Goal: Task Accomplishment & Management: Manage account settings

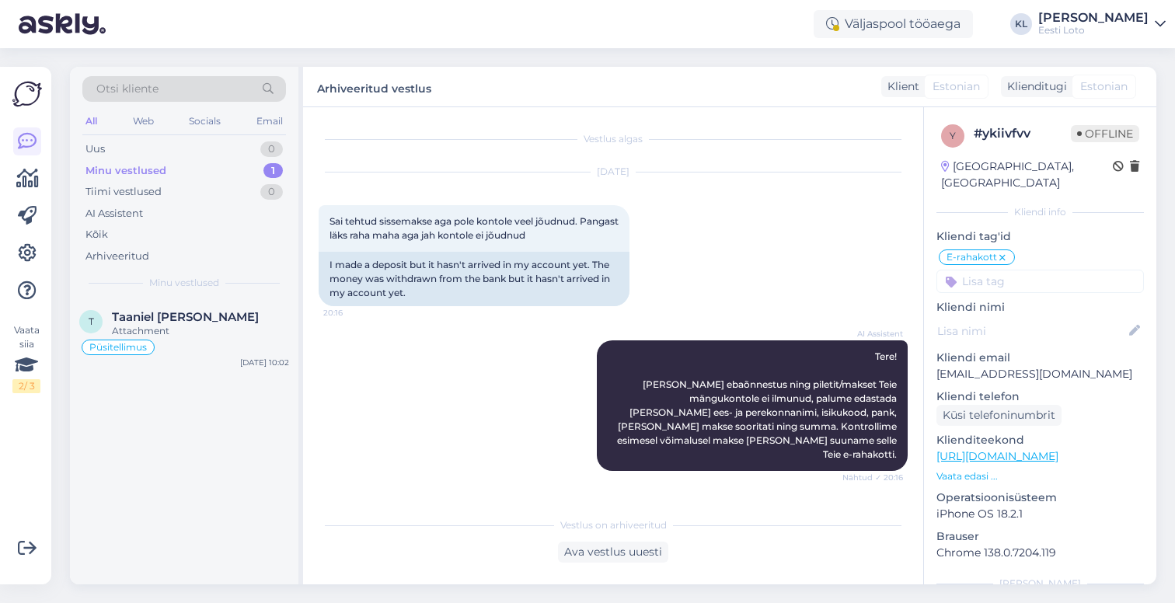
scroll to position [58, 0]
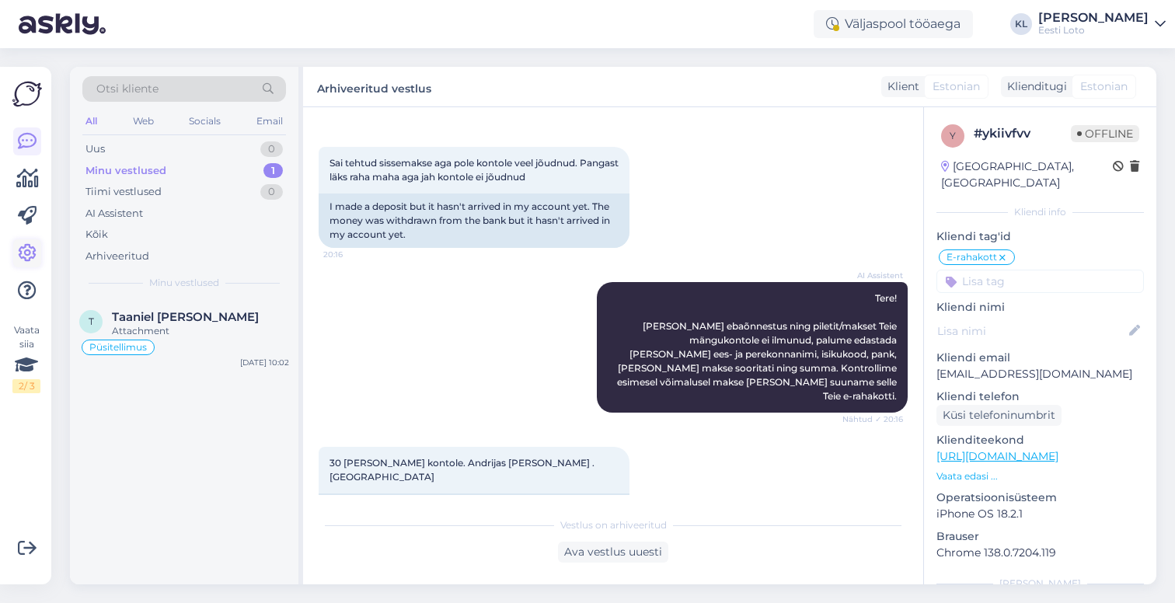
click at [26, 246] on icon at bounding box center [27, 253] width 19 height 19
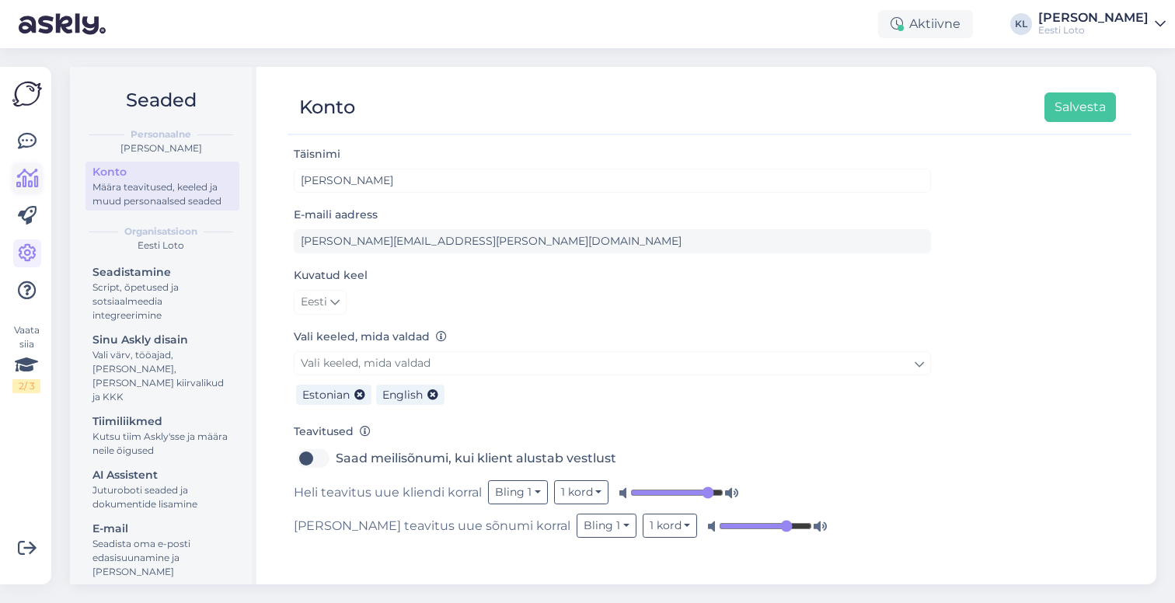
click at [31, 183] on icon at bounding box center [27, 178] width 23 height 19
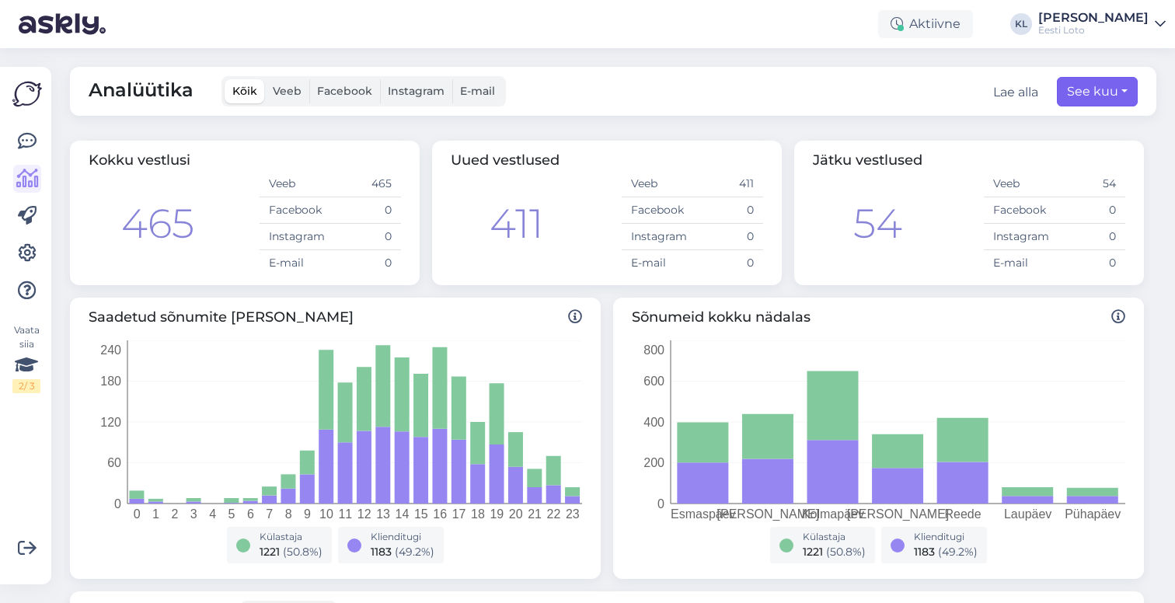
click at [1093, 89] on button "See kuu" at bounding box center [1097, 92] width 81 height 30
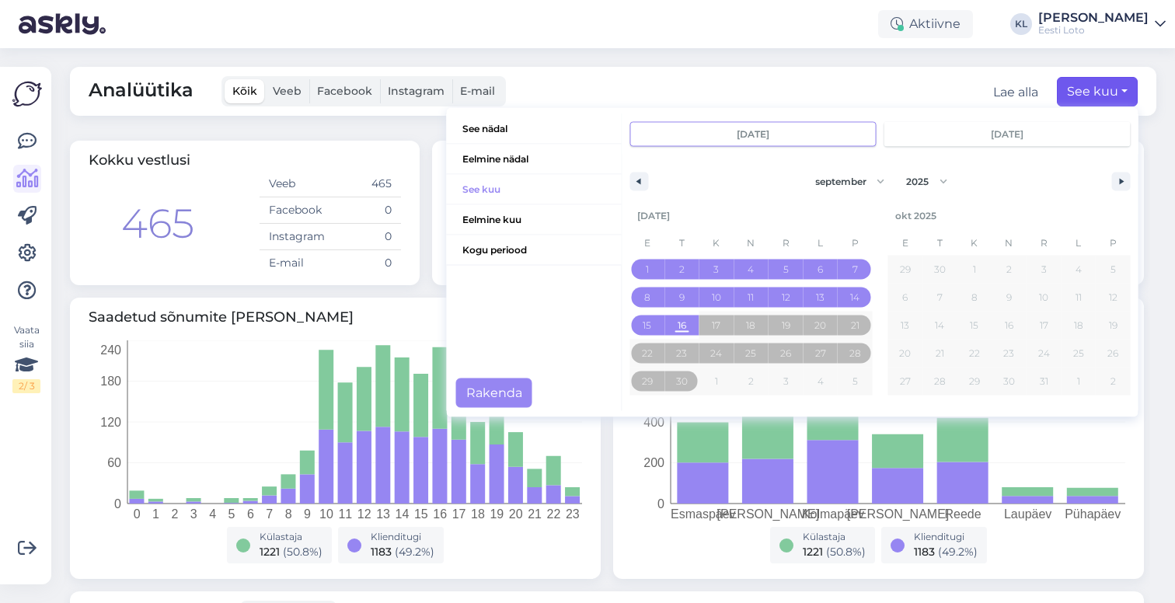
click at [705, 136] on input "sept 1 2025" at bounding box center [752, 133] width 245 height 23
click at [641, 179] on button "button" at bounding box center [638, 181] width 19 height 19
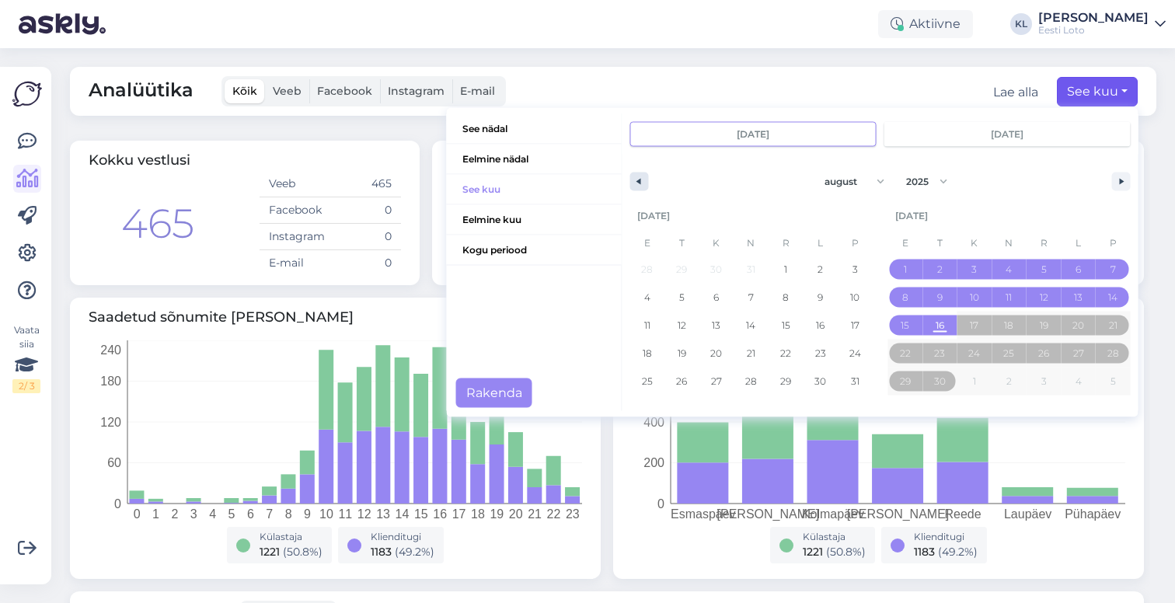
click at [640, 179] on icon "button" at bounding box center [637, 181] width 8 height 6
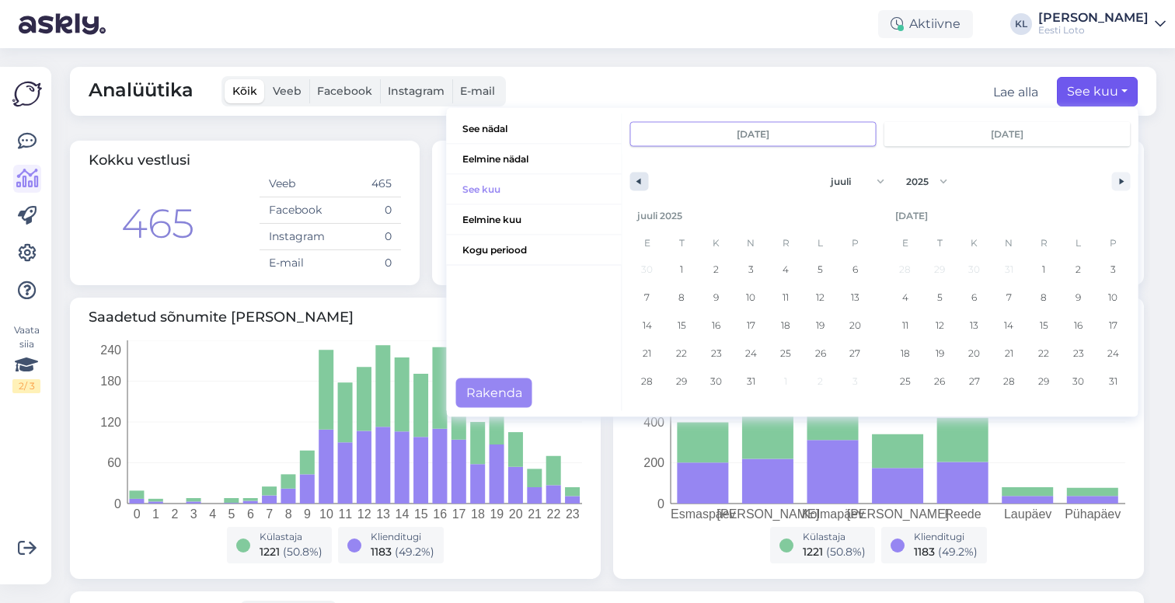
click at [640, 179] on icon "button" at bounding box center [637, 181] width 8 height 6
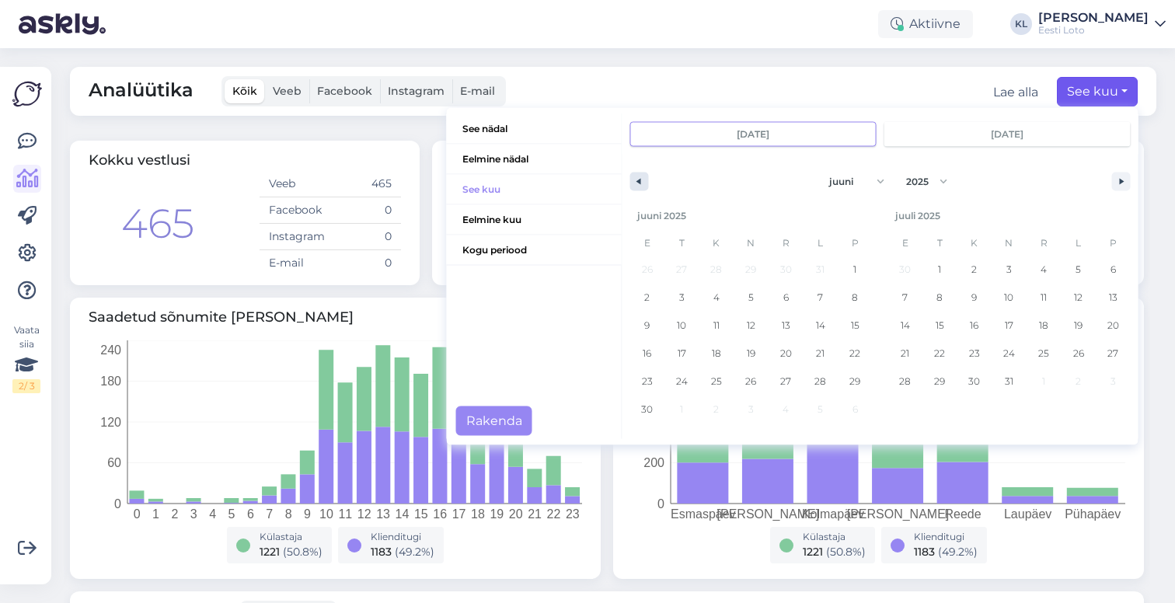
click at [640, 179] on icon "button" at bounding box center [637, 181] width 8 height 6
click at [1113, 179] on button "button" at bounding box center [1121, 181] width 19 height 19
select select "5"
click at [33, 95] on img at bounding box center [27, 94] width 30 height 30
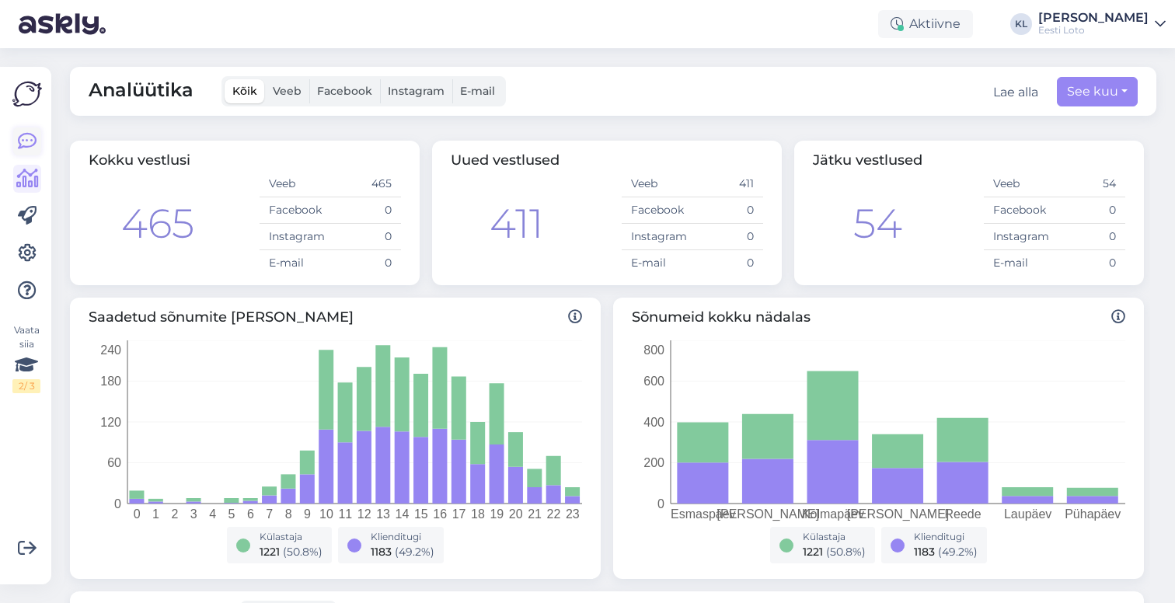
click at [23, 148] on icon at bounding box center [27, 141] width 19 height 19
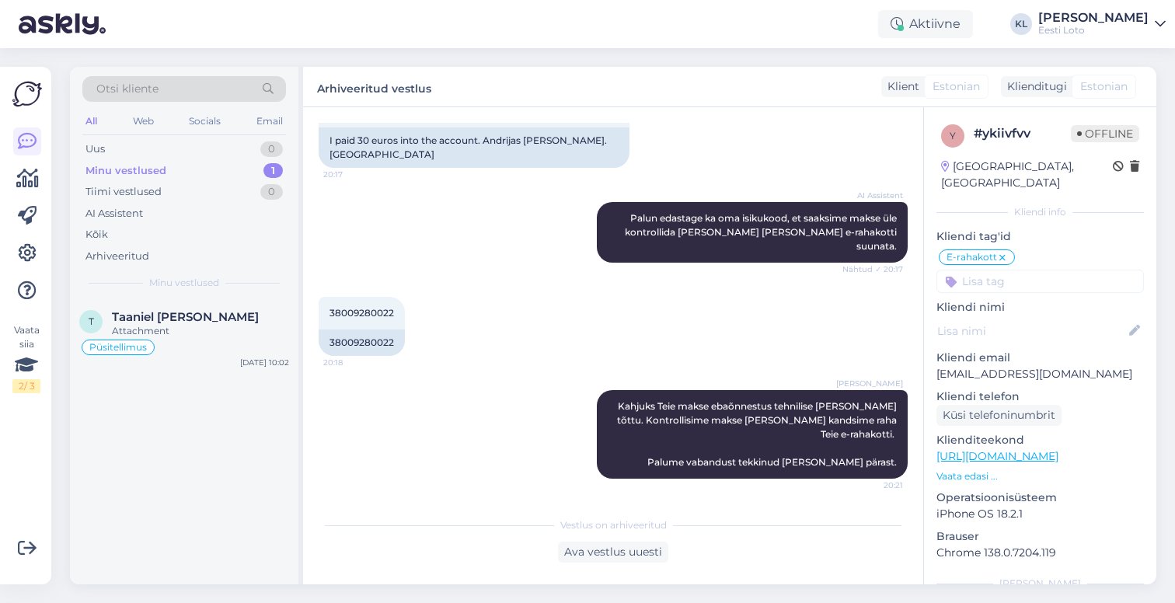
scroll to position [422, 0]
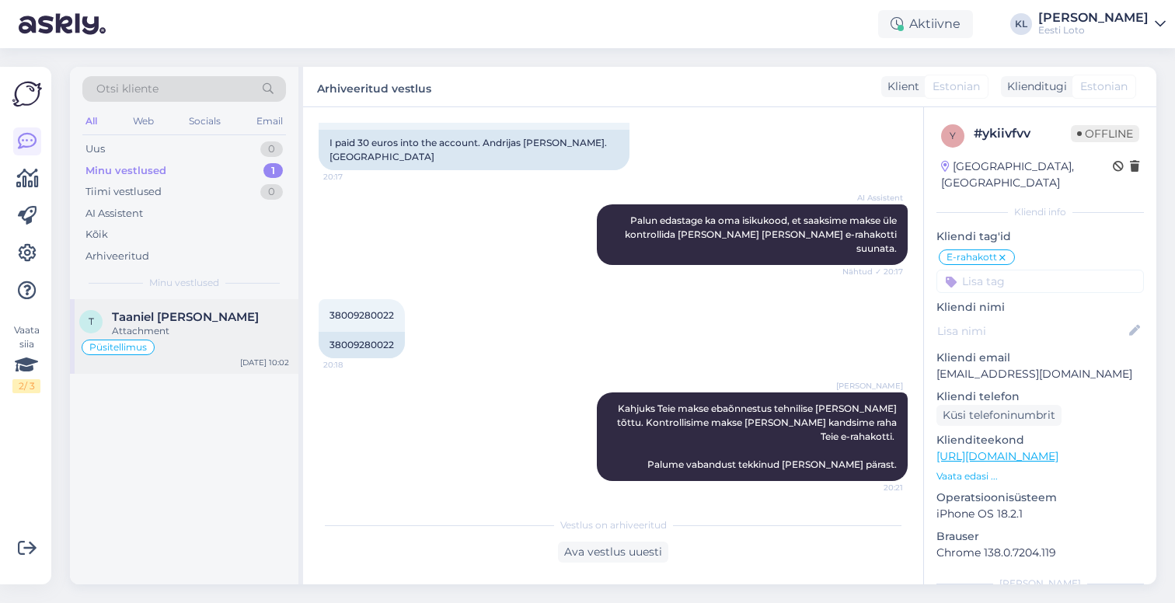
click at [134, 325] on div "Attachment" at bounding box center [200, 331] width 177 height 14
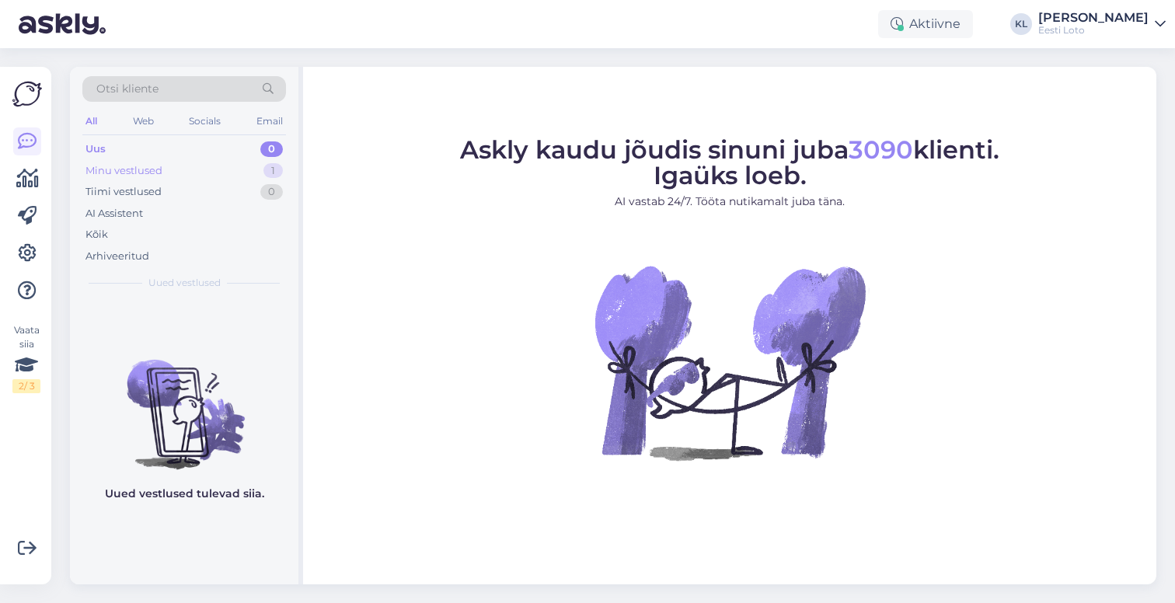
click at [190, 169] on div "Minu vestlused 1" at bounding box center [184, 171] width 204 height 22
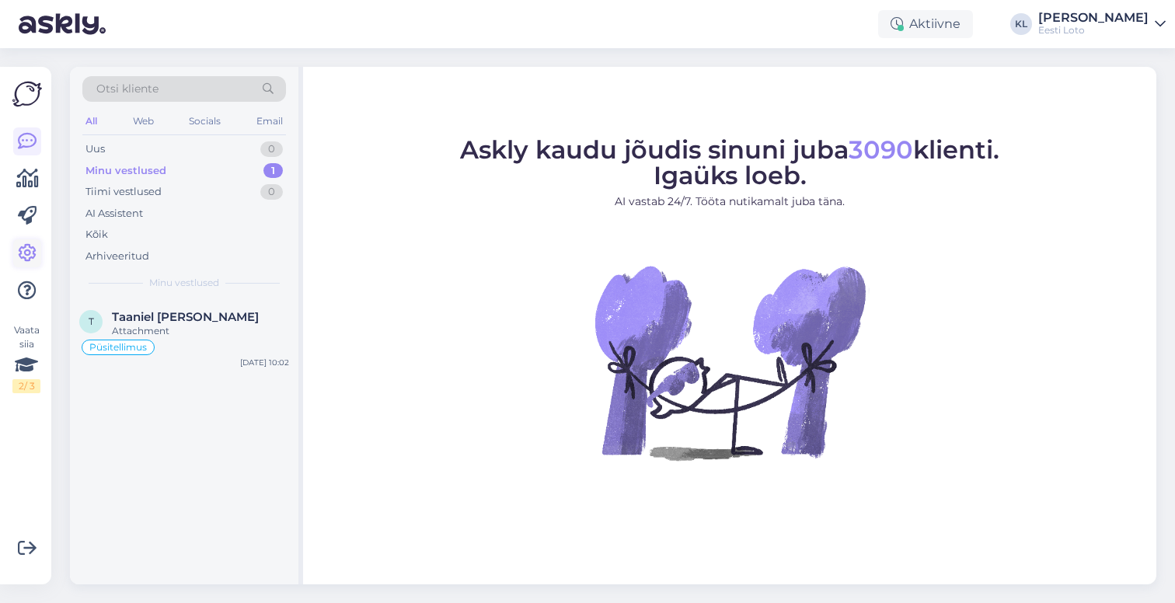
click at [18, 253] on icon at bounding box center [27, 253] width 19 height 19
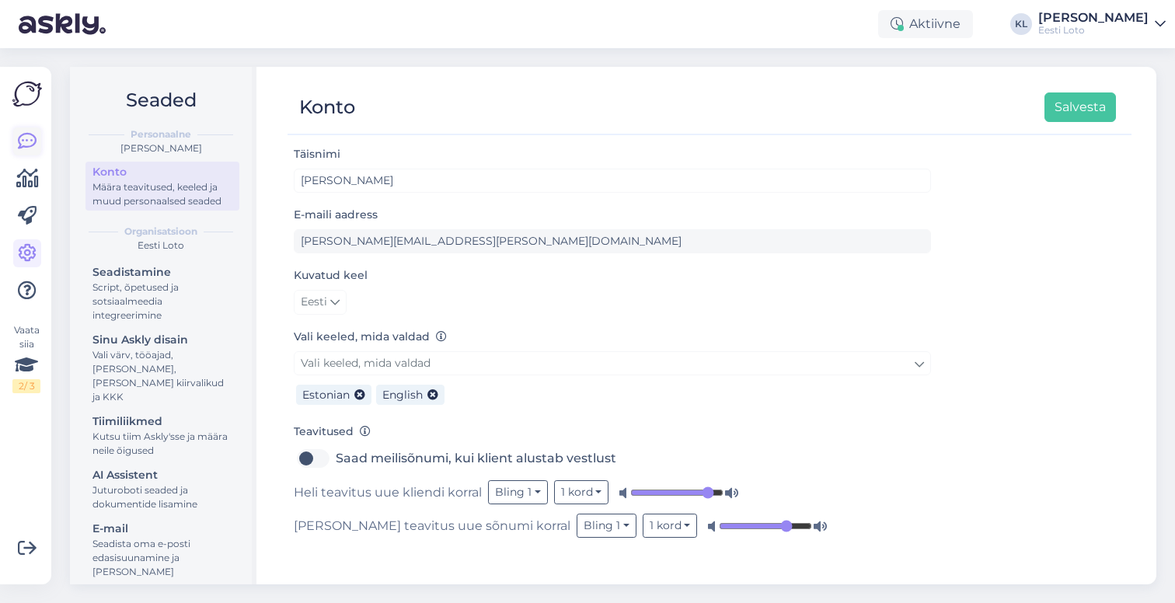
click at [24, 144] on icon at bounding box center [27, 141] width 19 height 19
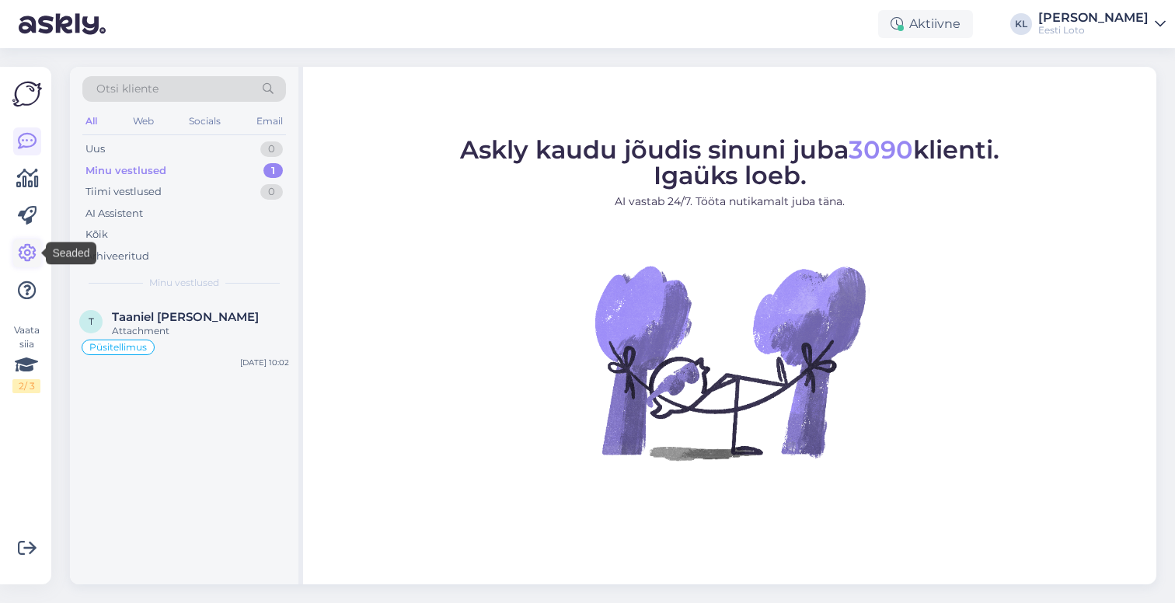
click at [22, 251] on icon at bounding box center [27, 253] width 19 height 19
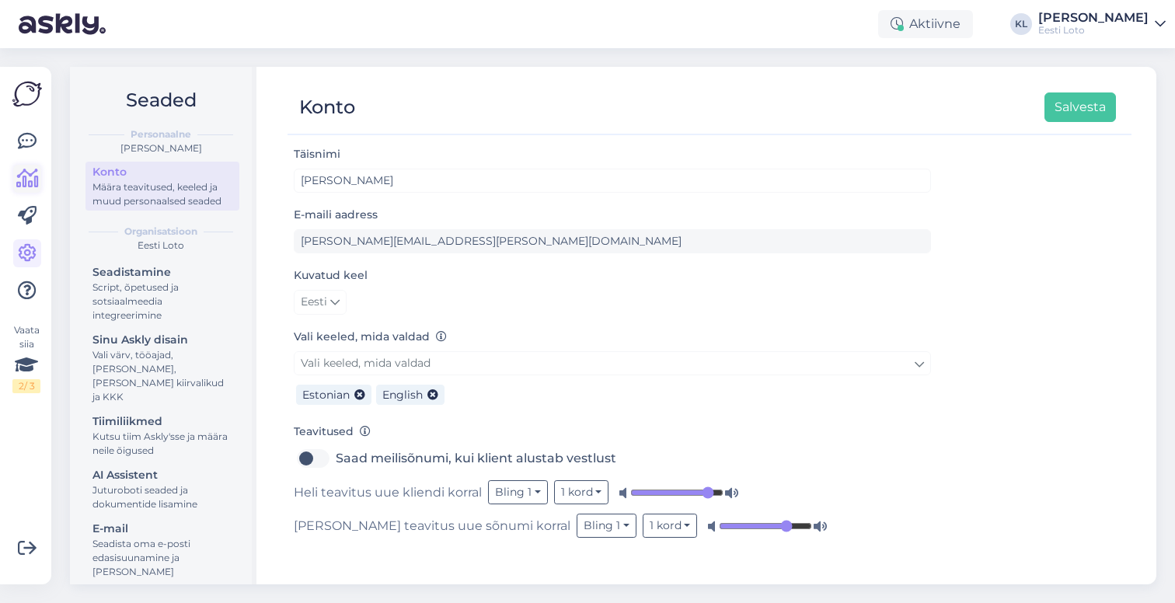
click at [23, 172] on icon at bounding box center [27, 178] width 23 height 19
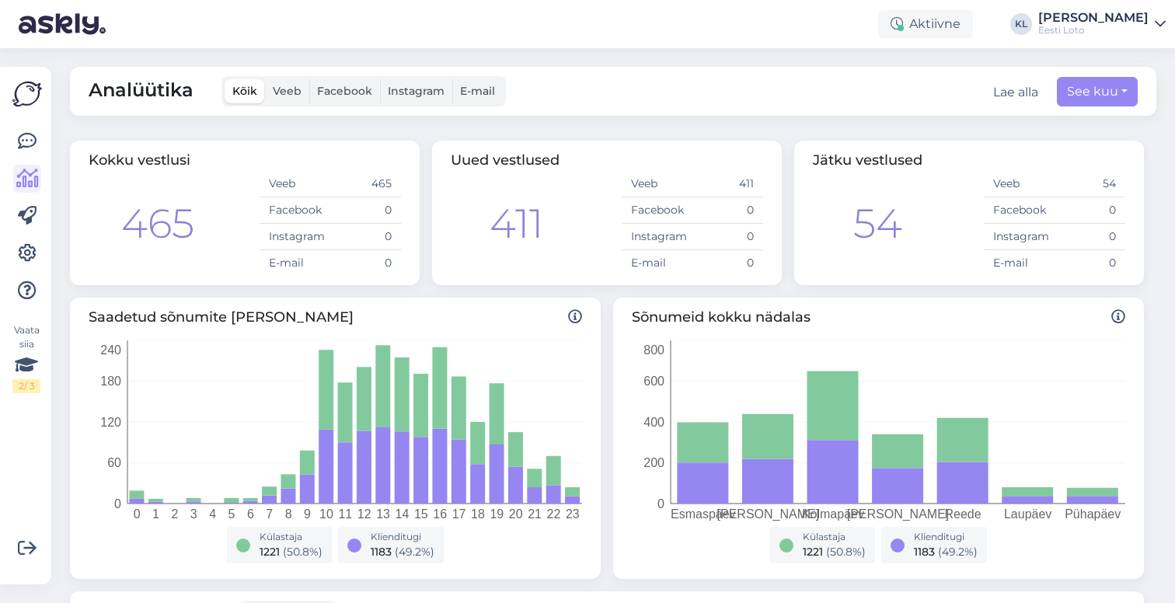
click at [8, 90] on div "Vaata siia 2 / 3 Võimalused Veendu, et Askly loob sulle väärtust. Sulge Ühenda …" at bounding box center [25, 326] width 51 height 518
click at [46, 18] on img at bounding box center [62, 24] width 87 height 48
click at [36, 138] on icon at bounding box center [27, 141] width 19 height 19
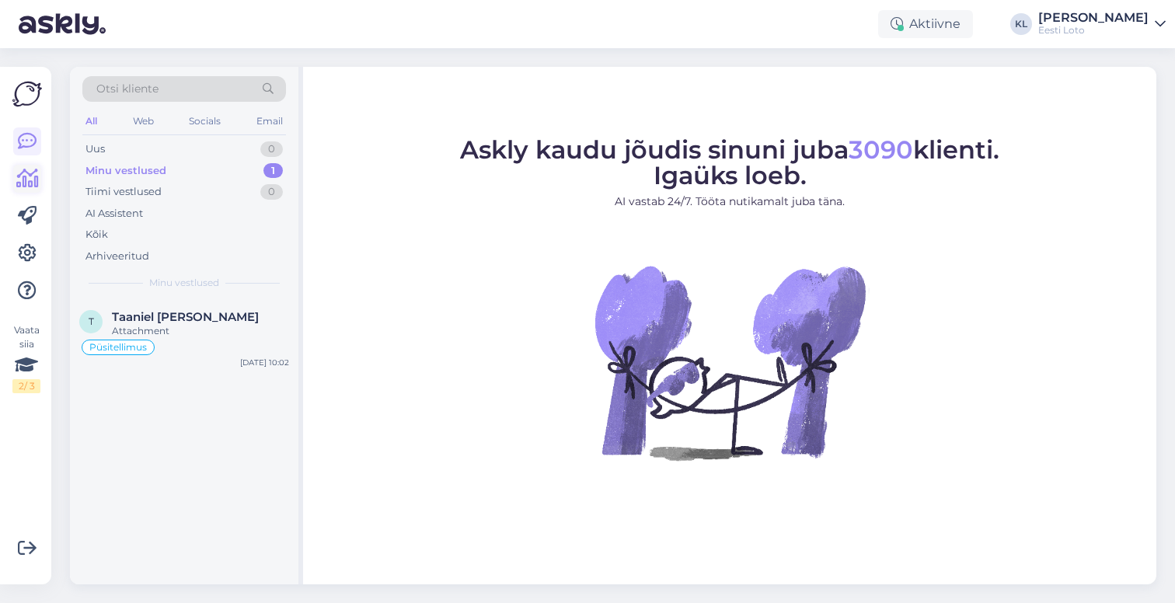
click at [23, 186] on icon at bounding box center [27, 178] width 23 height 19
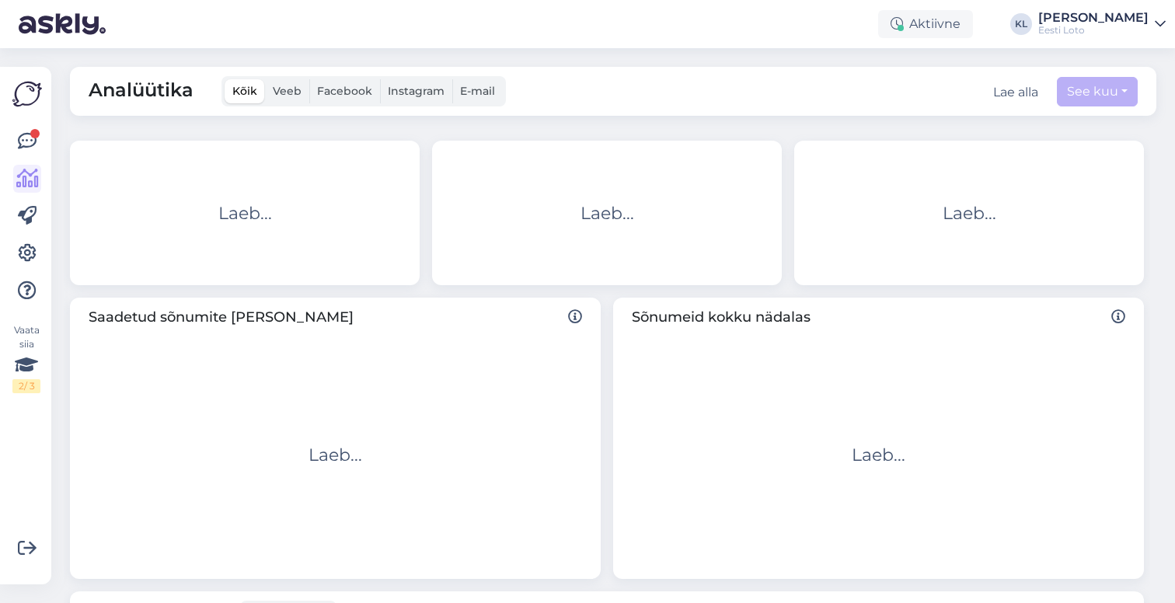
click at [26, 140] on body "Aktiivne KL [PERSON_NAME] Eesti Loto Vaata siia 2 / 3 Võimalused Veendu, et Ask…" at bounding box center [587, 301] width 1175 height 603
click at [30, 140] on icon at bounding box center [27, 141] width 19 height 19
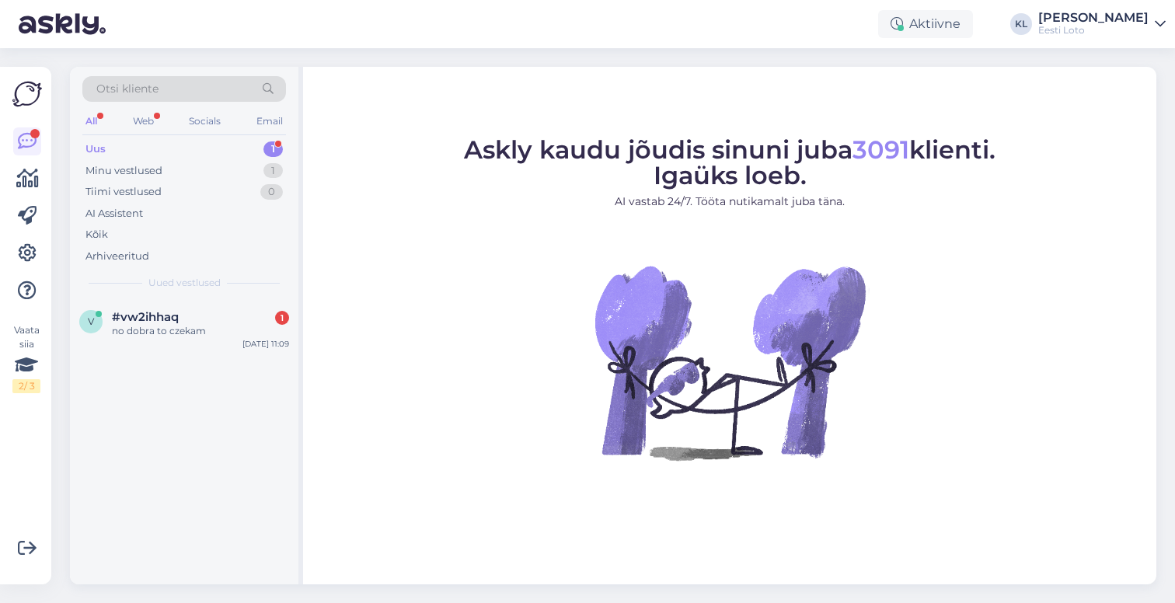
click at [152, 142] on div "Uus 1" at bounding box center [184, 149] width 204 height 22
click at [162, 329] on div "no dobra to czekam" at bounding box center [200, 331] width 177 height 14
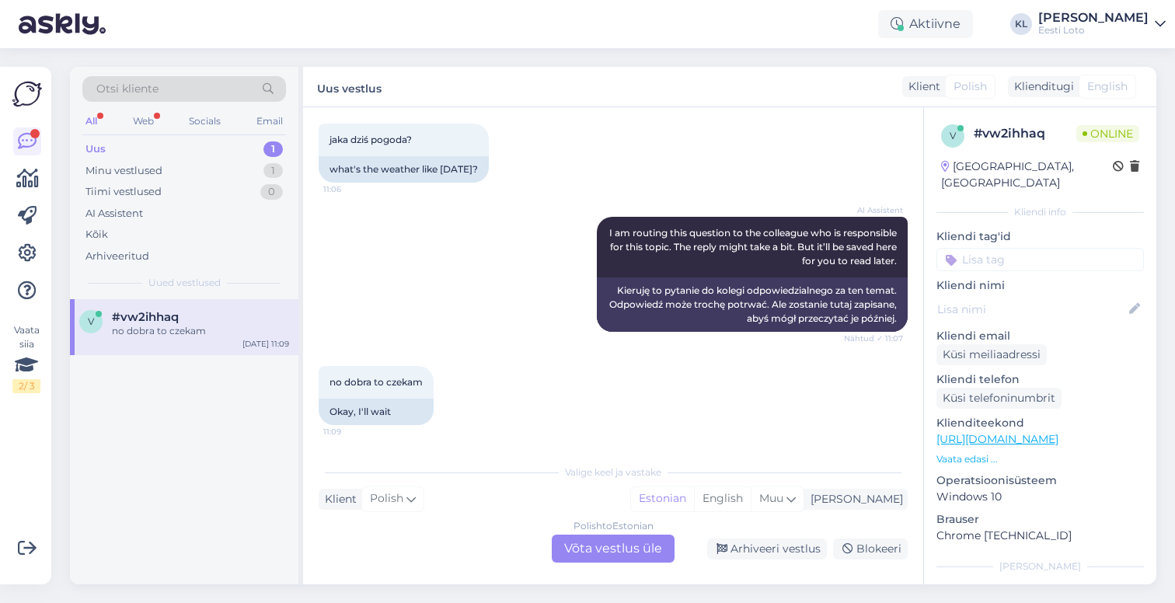
scroll to position [699, 0]
click at [78, 117] on div "Otsi kliente All Web Socials Email Uus 1 Minu vestlused 1 Tiimi vestlused 0 AI …" at bounding box center [184, 183] width 228 height 232
click at [86, 117] on div "All" at bounding box center [91, 121] width 18 height 20
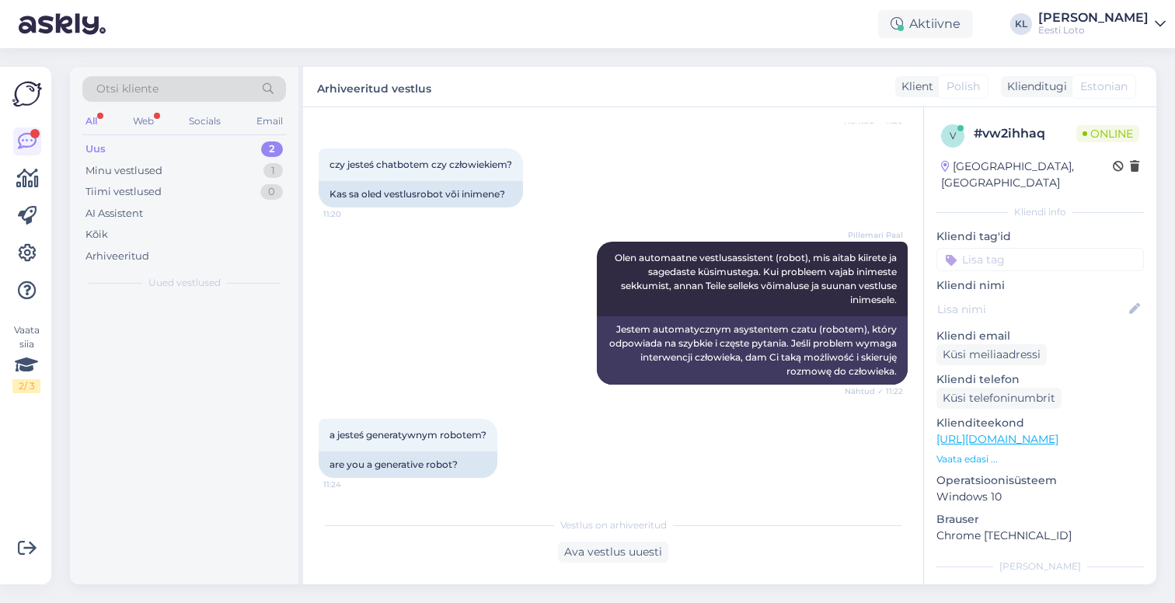
scroll to position [2119, 0]
